Goal: Transaction & Acquisition: Purchase product/service

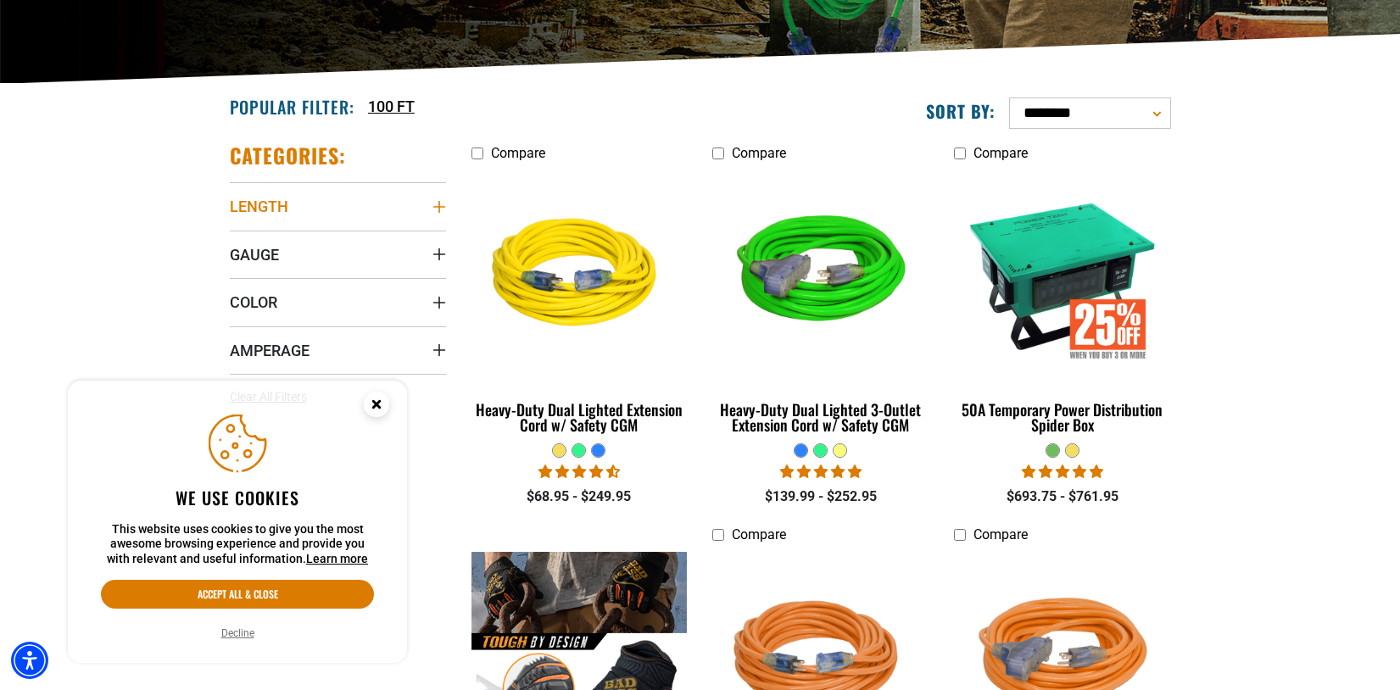
scroll to position [346, 0]
click at [435, 204] on icon "Length" at bounding box center [440, 207] width 14 height 14
click at [346, 237] on icon at bounding box center [345, 242] width 14 height 22
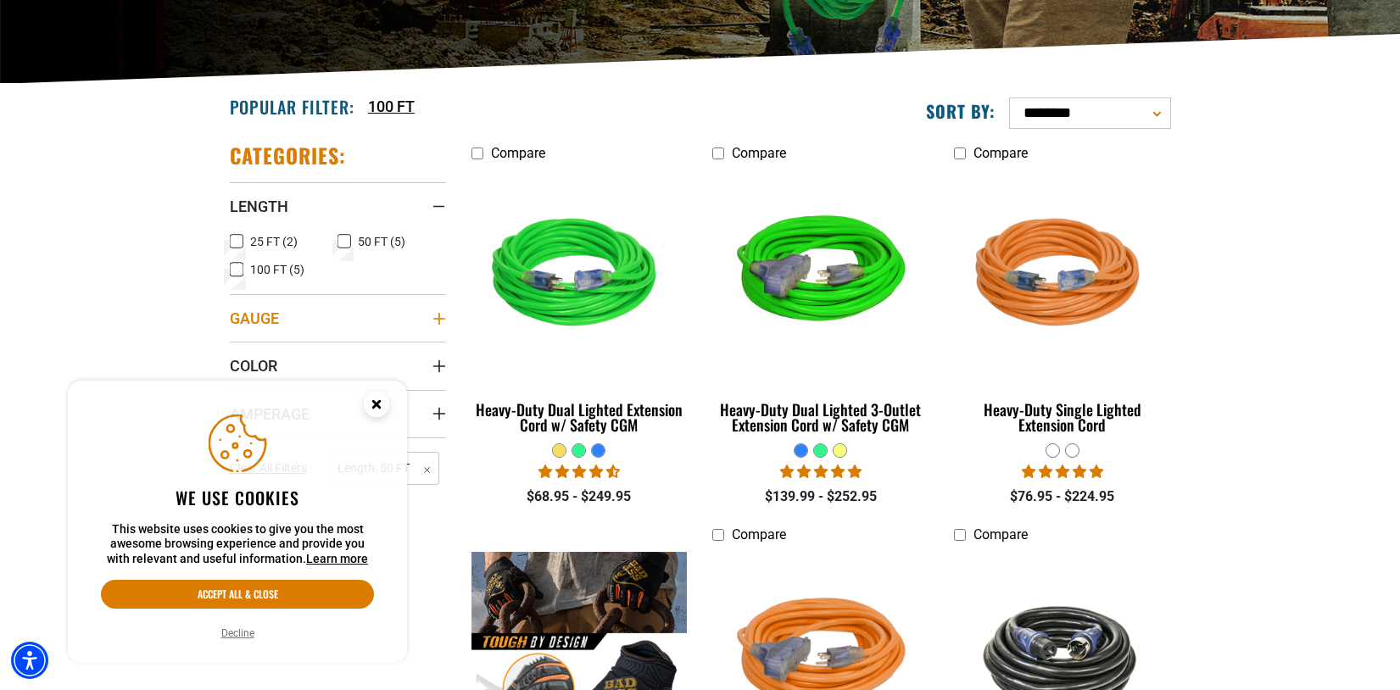
click at [444, 321] on icon "Gauge" at bounding box center [440, 319] width 14 height 14
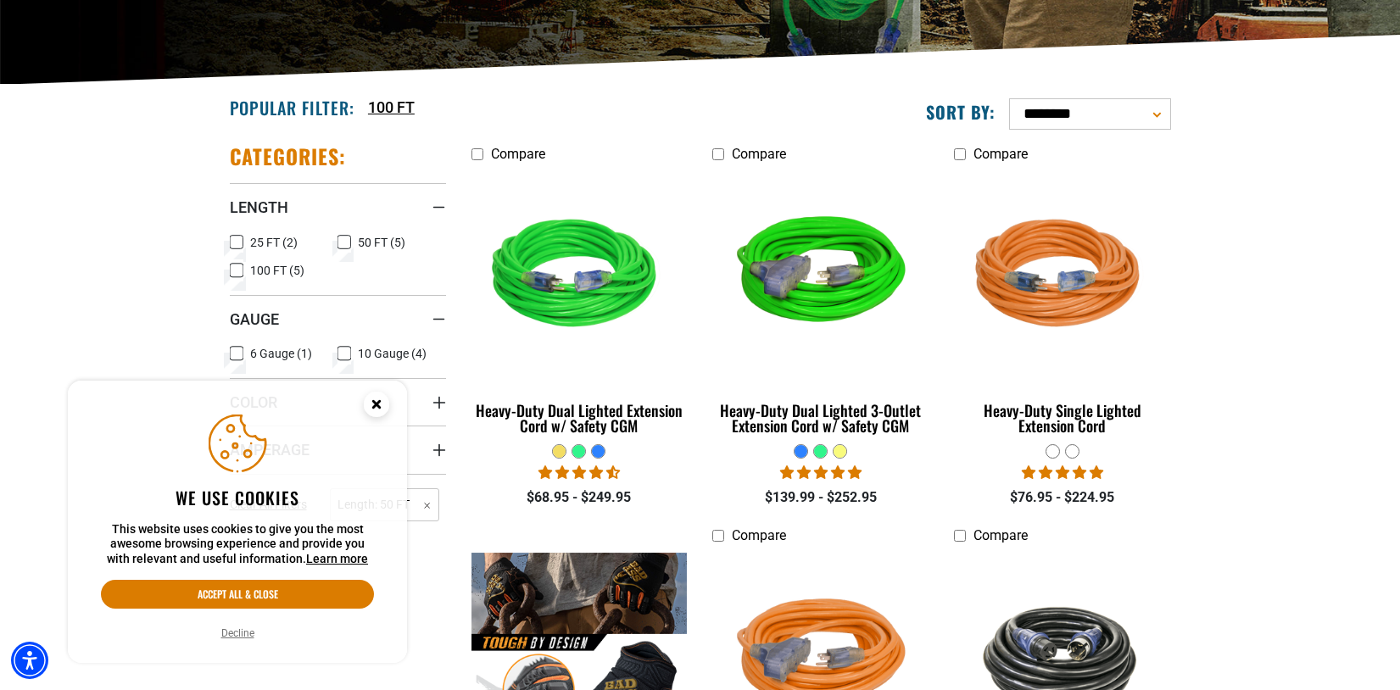
scroll to position [509, 0]
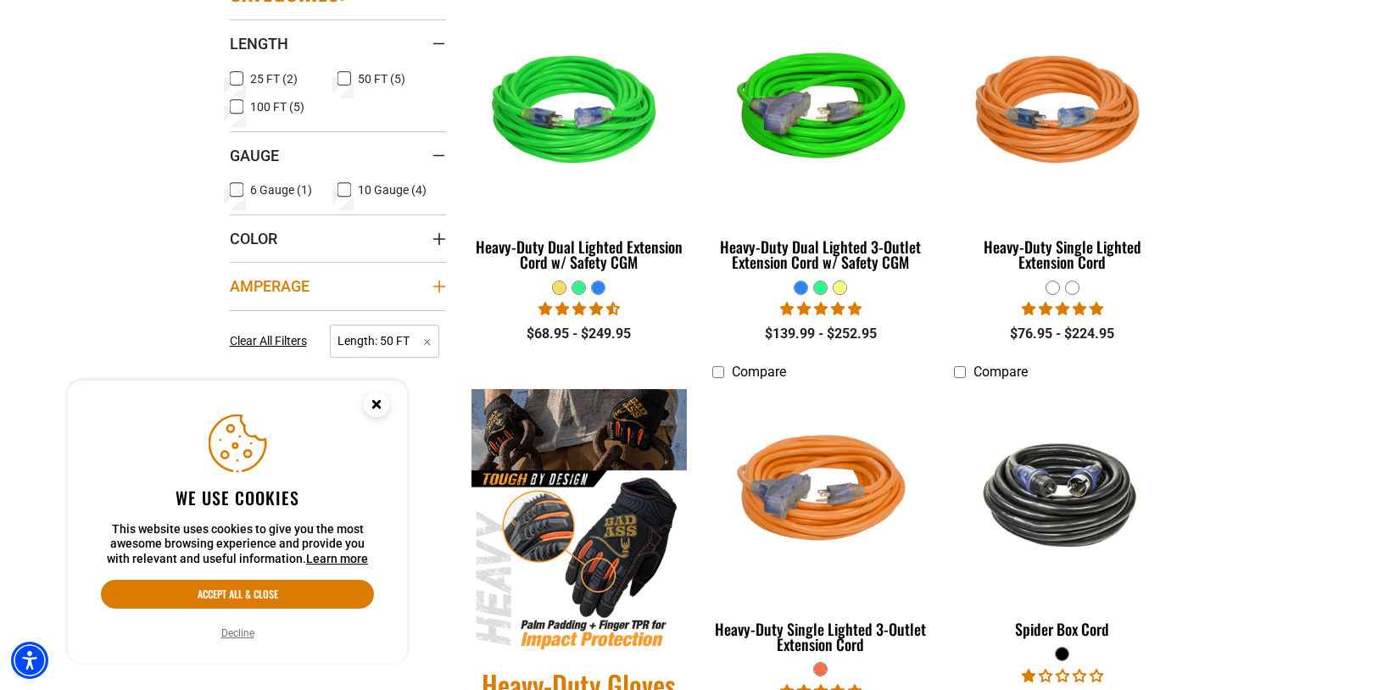
click at [435, 293] on summary "Amperage" at bounding box center [338, 285] width 216 height 47
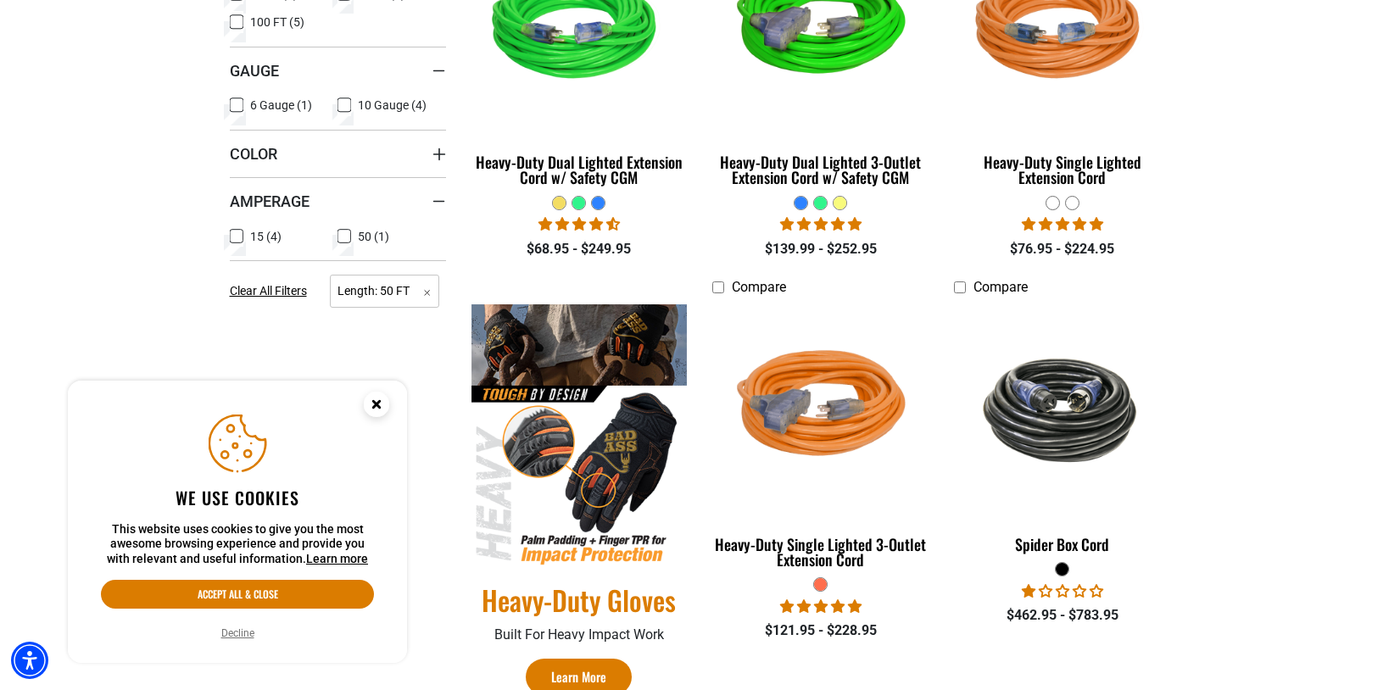
click at [1231, 387] on section "**********" at bounding box center [700, 273] width 1400 height 875
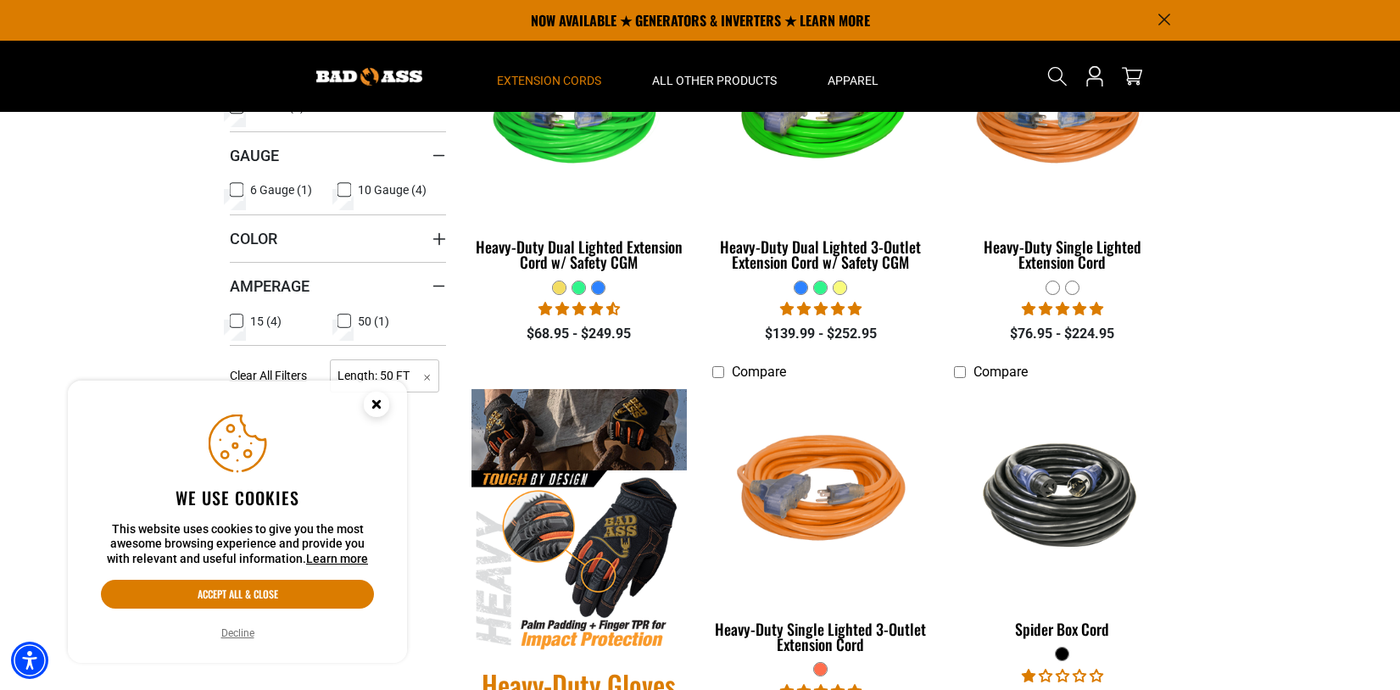
scroll to position [424, 0]
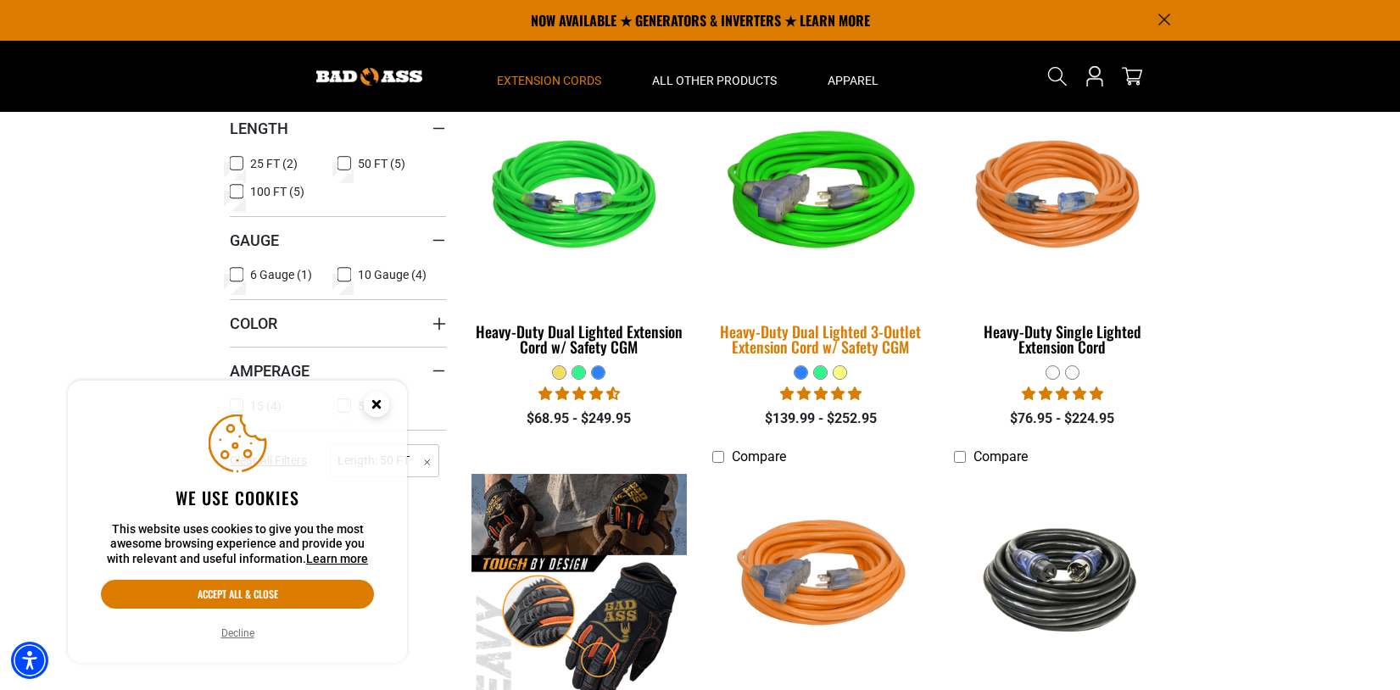
click at [844, 327] on div "Heavy-Duty Dual Lighted 3-Outlet Extension Cord w/ Safety CGM" at bounding box center [820, 339] width 216 height 31
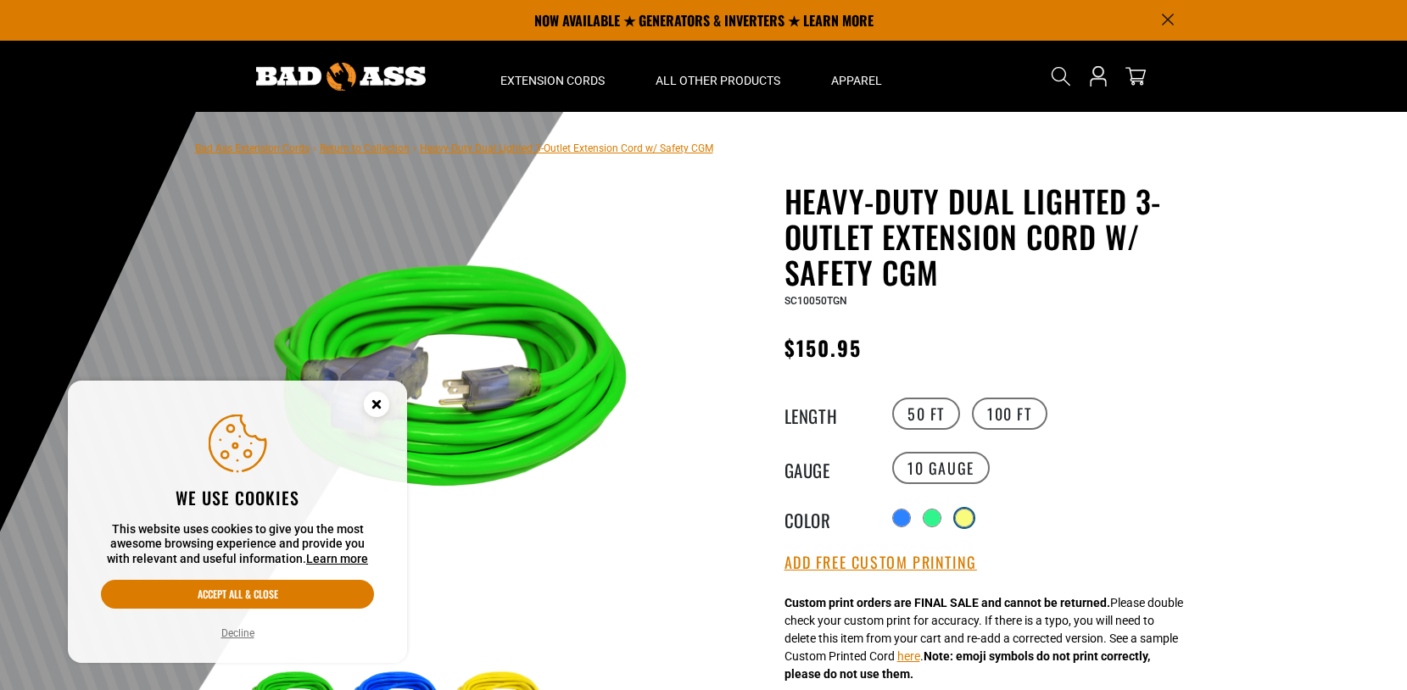
click at [962, 512] on div at bounding box center [964, 518] width 17 height 17
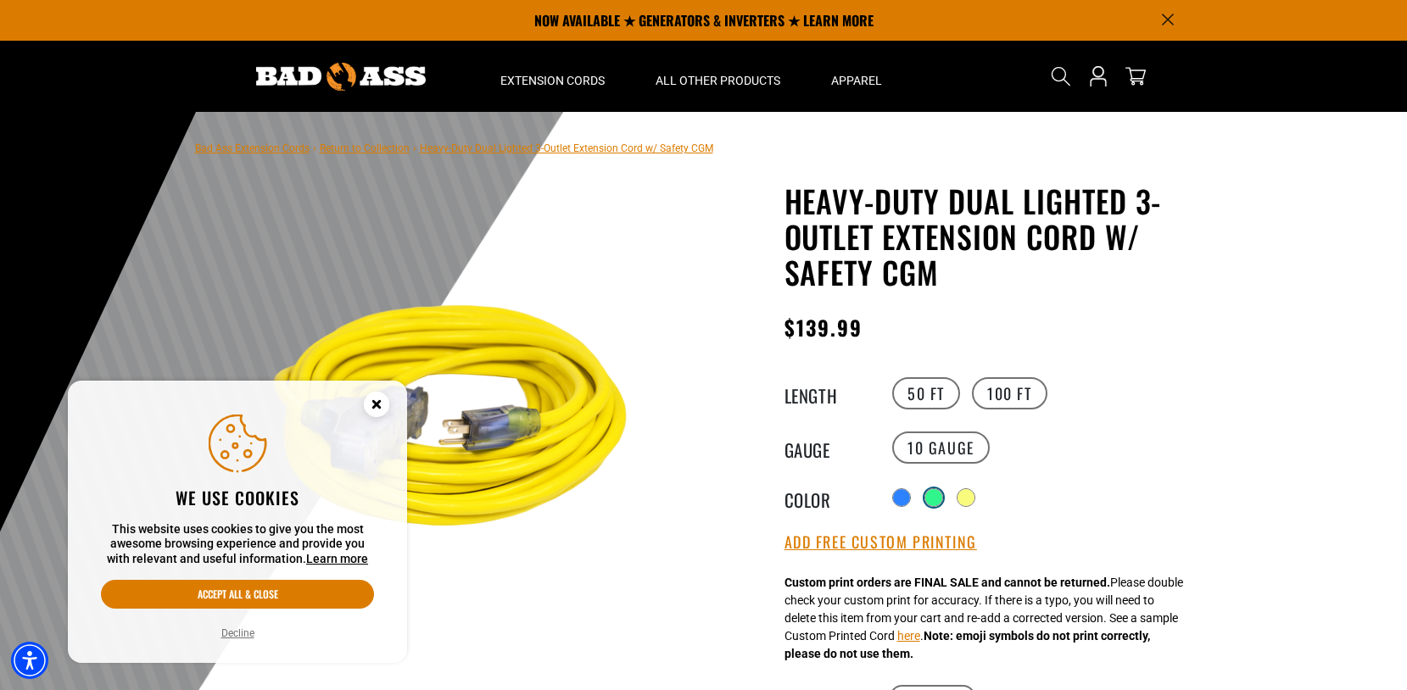
click at [932, 493] on div at bounding box center [933, 497] width 17 height 17
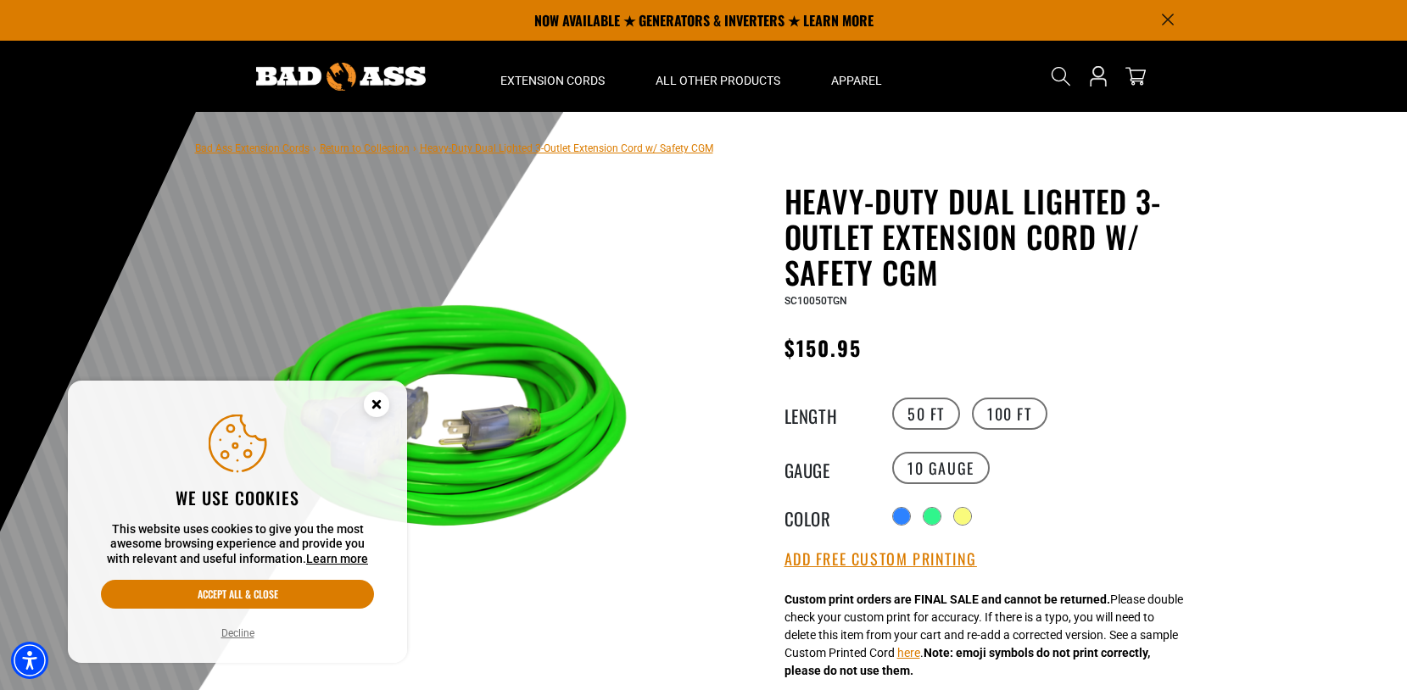
click at [379, 398] on circle "Close this option" at bounding box center [376, 404] width 25 height 25
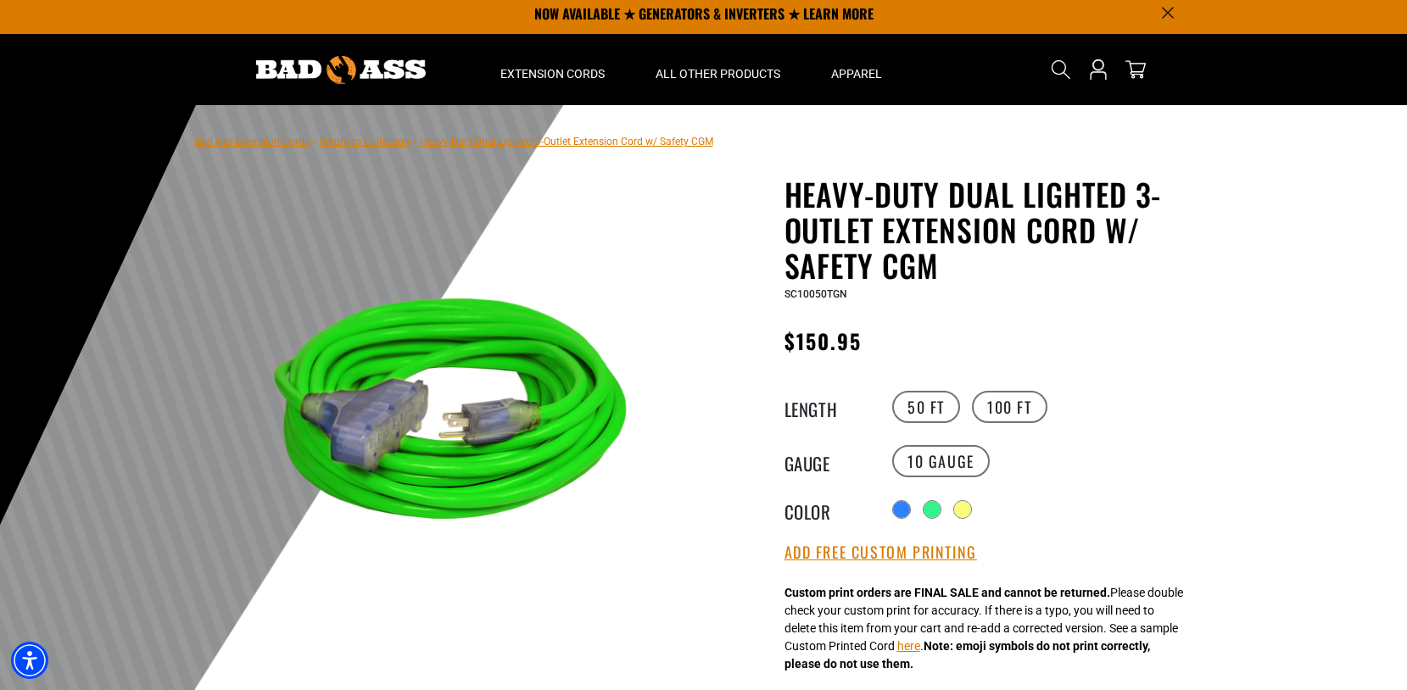
scroll to position [84, 0]
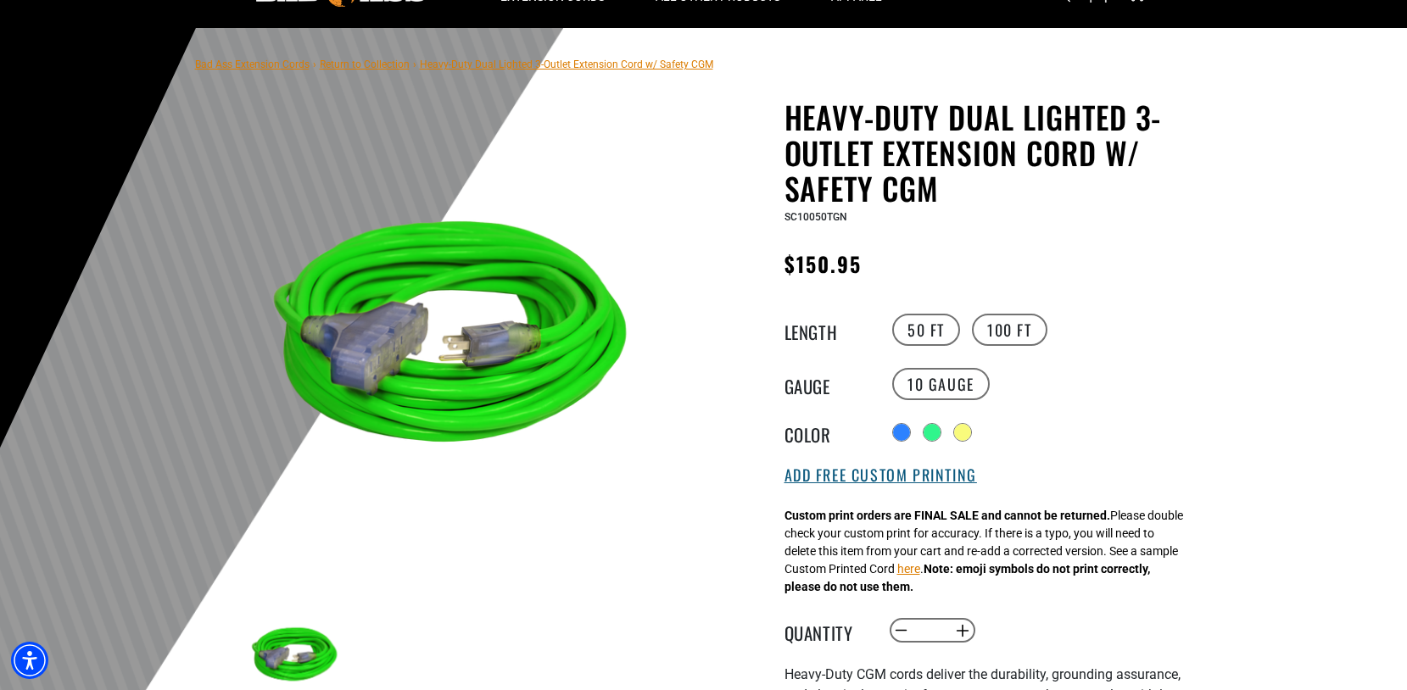
click at [874, 479] on button "Add Free Custom Printing" at bounding box center [880, 475] width 193 height 19
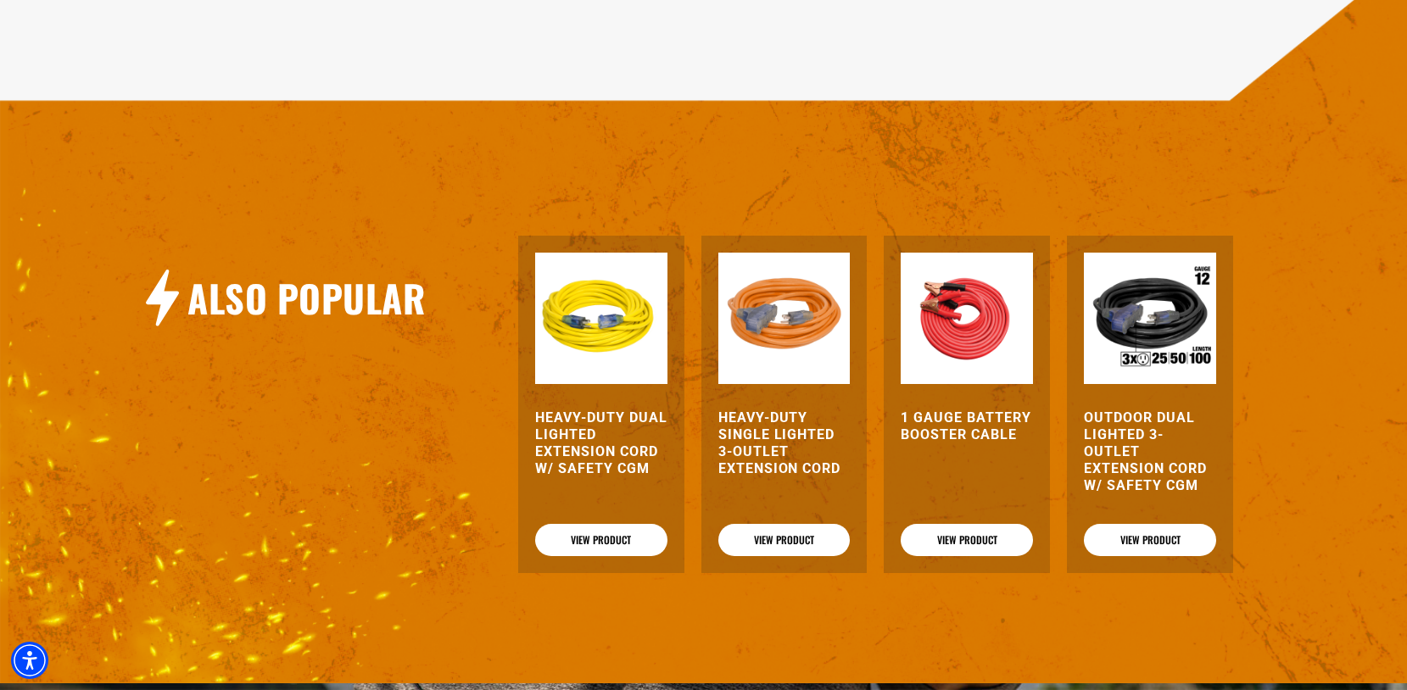
scroll to position [1862, 0]
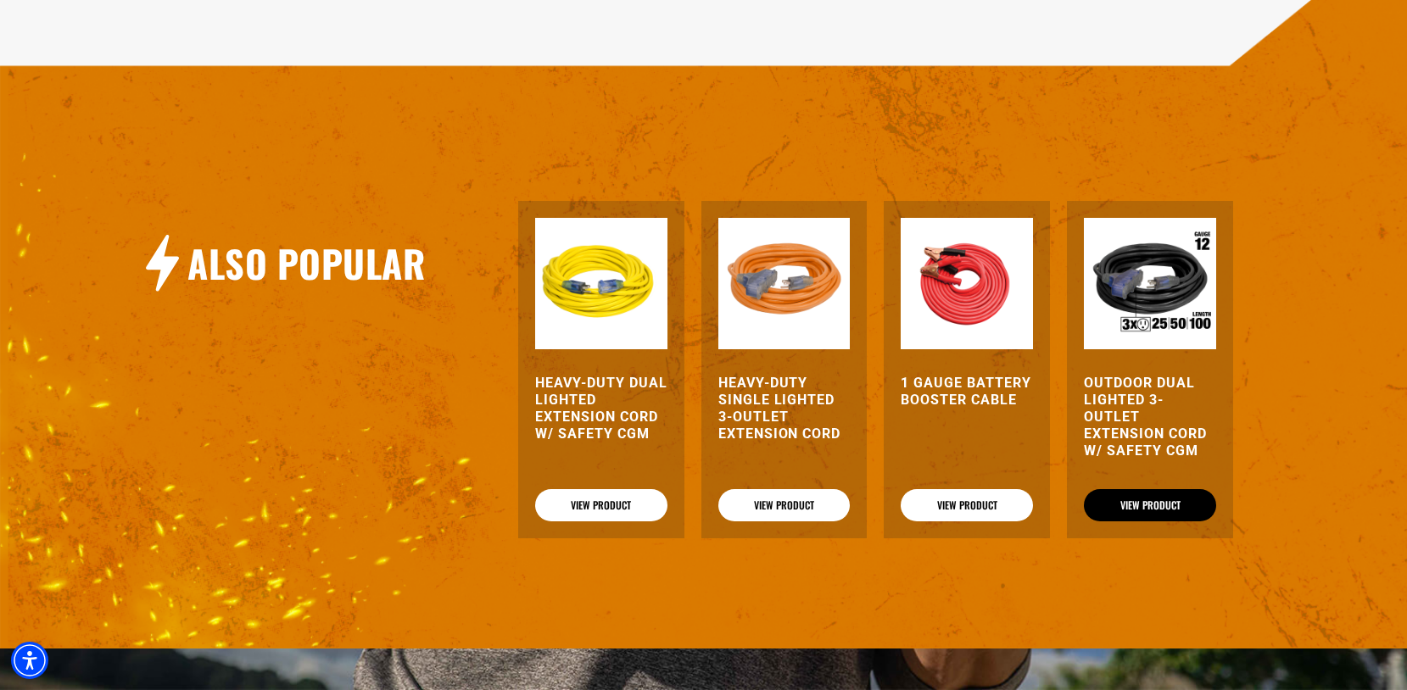
click at [1120, 489] on link "View Product" at bounding box center [1150, 505] width 132 height 32
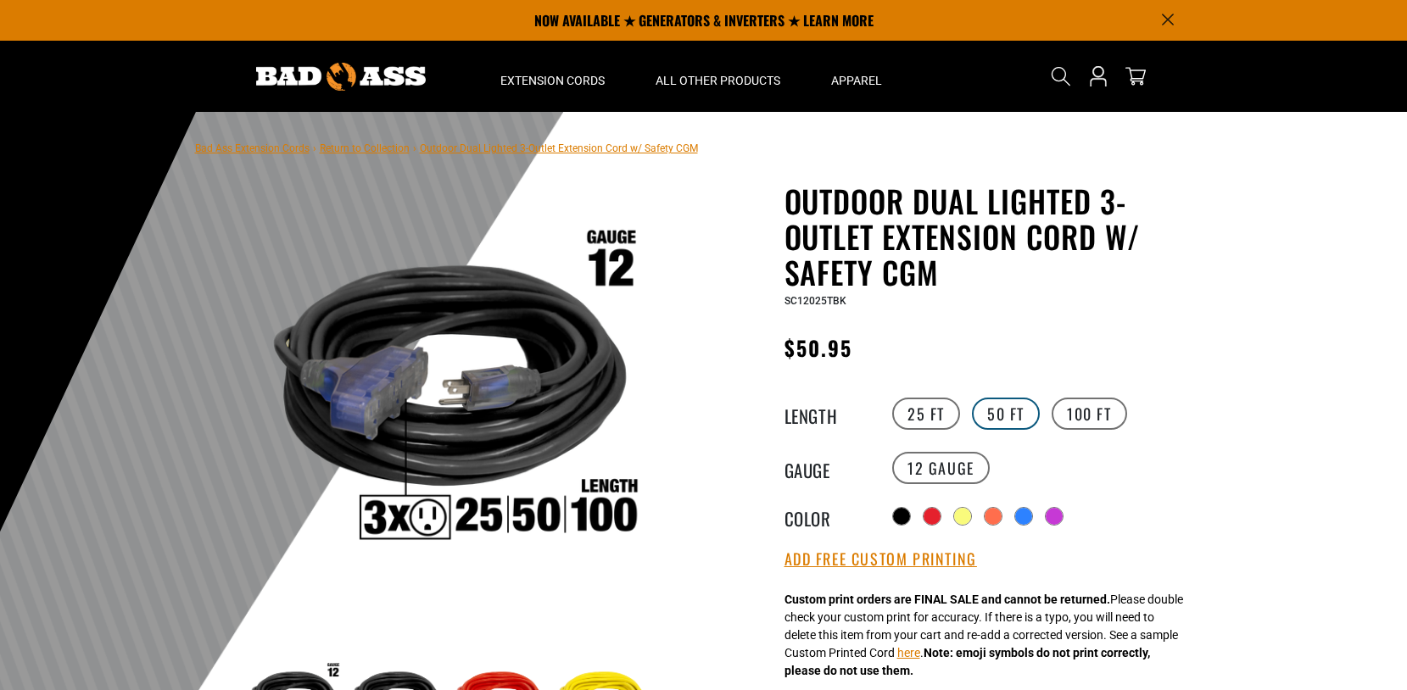
click at [1002, 423] on label "50 FT" at bounding box center [1006, 414] width 68 height 32
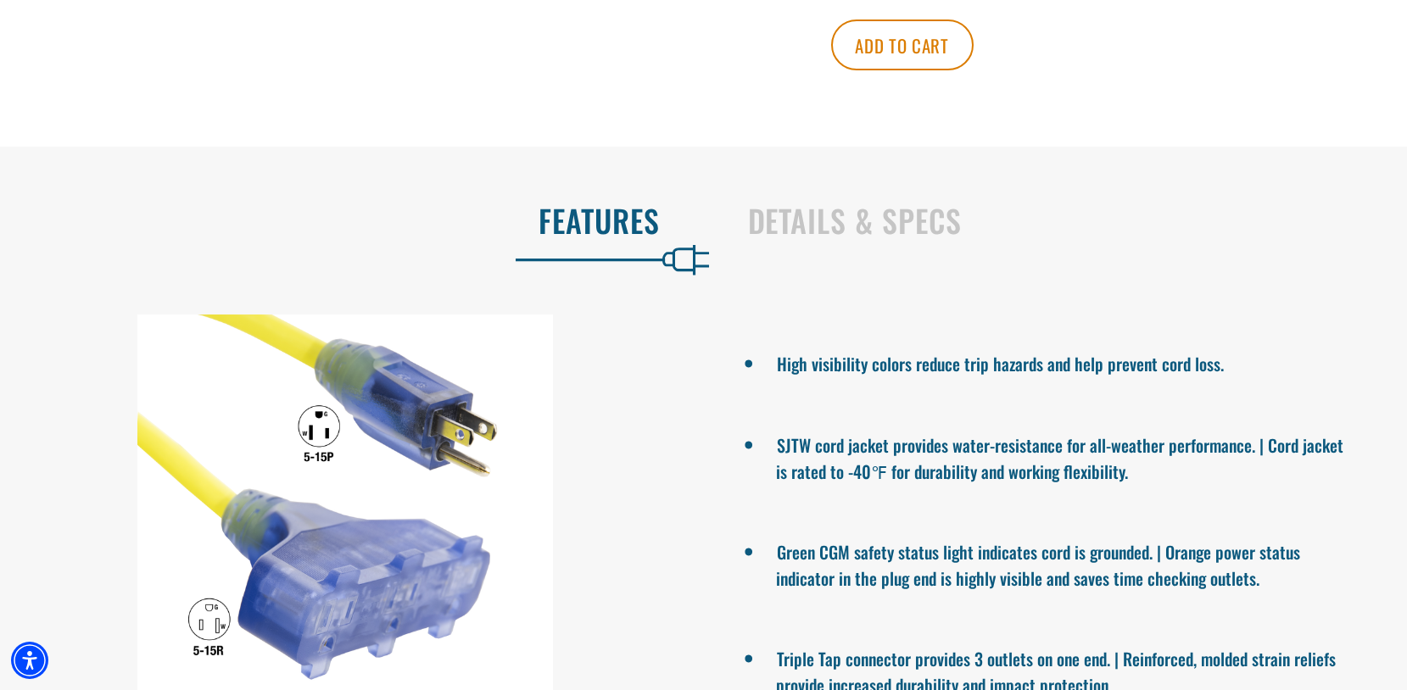
scroll to position [1100, 0]
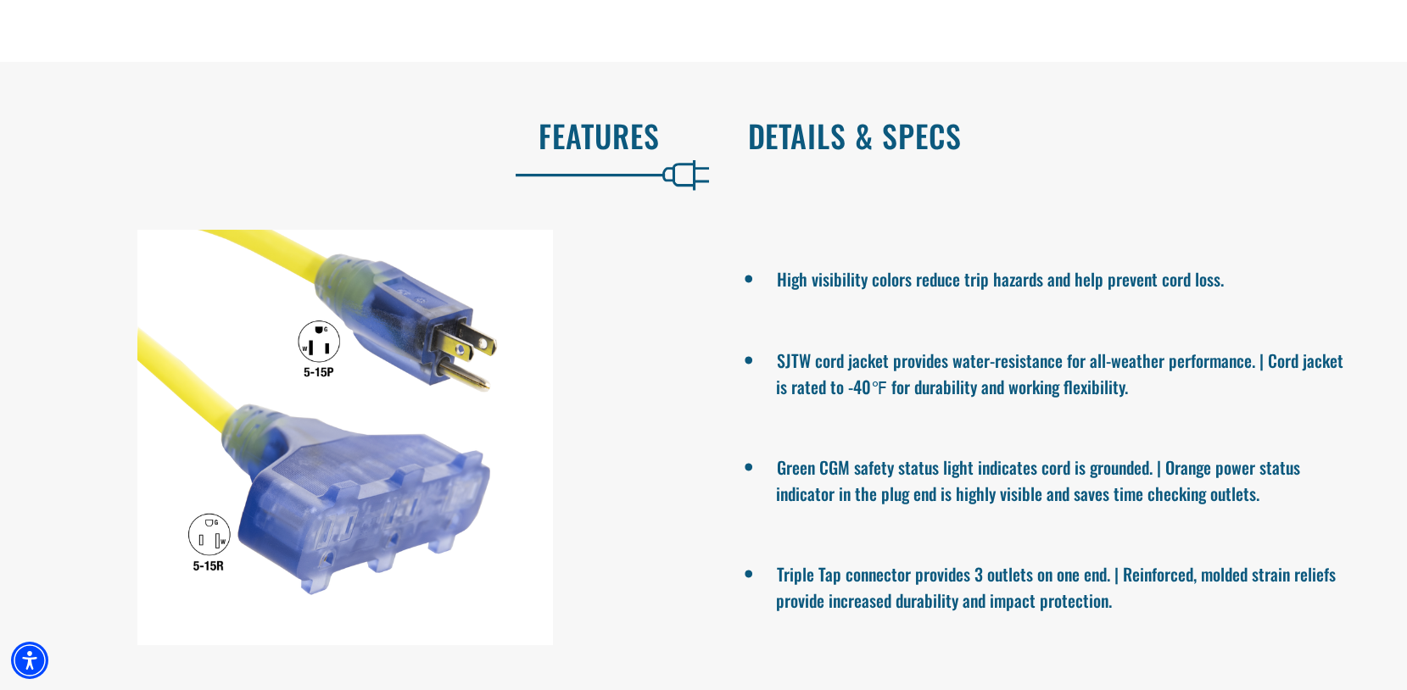
click at [853, 141] on h2 "Details & Specs" at bounding box center [1060, 136] width 624 height 36
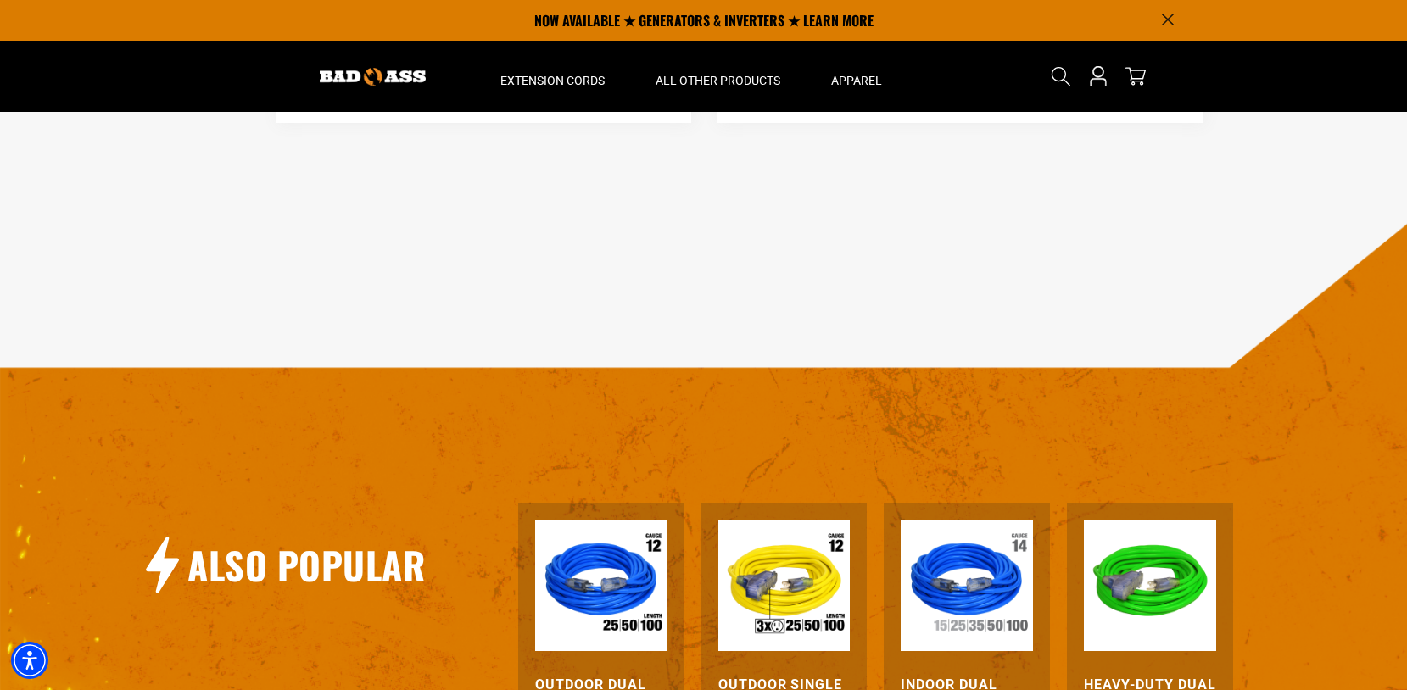
scroll to position [0, 0]
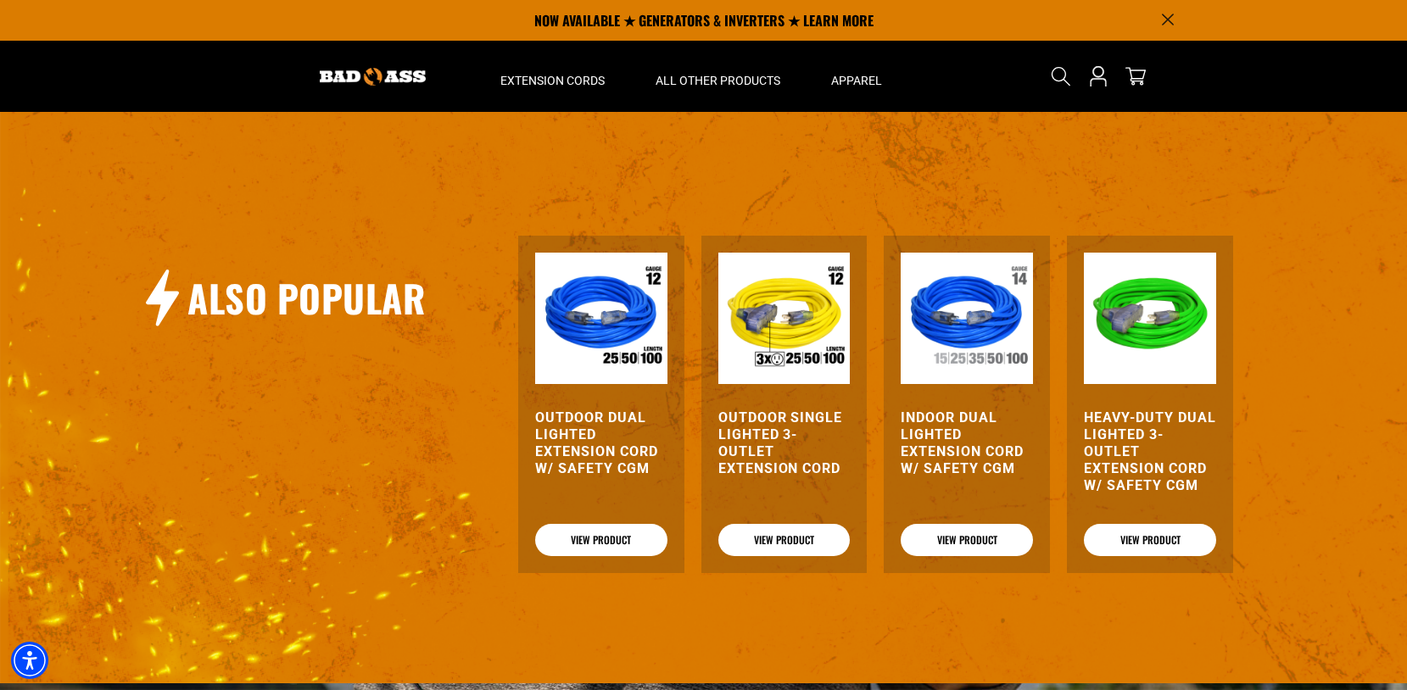
scroll to position [1693, 0]
